Goal: Task Accomplishment & Management: Manage account settings

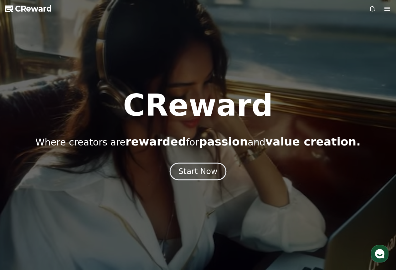
click at [205, 165] on button "Start Now" at bounding box center [198, 172] width 57 height 18
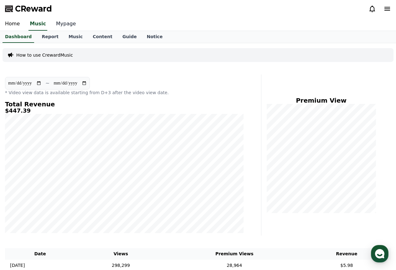
click at [55, 25] on link "Mypage" at bounding box center [66, 24] width 30 height 13
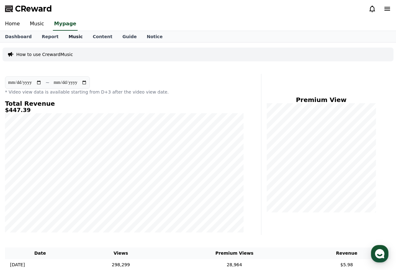
select select "**********"
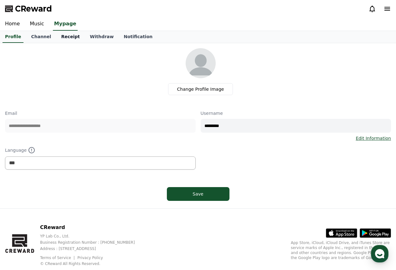
click at [60, 34] on link "Receipt" at bounding box center [70, 37] width 29 height 12
